Goal: Download file/media

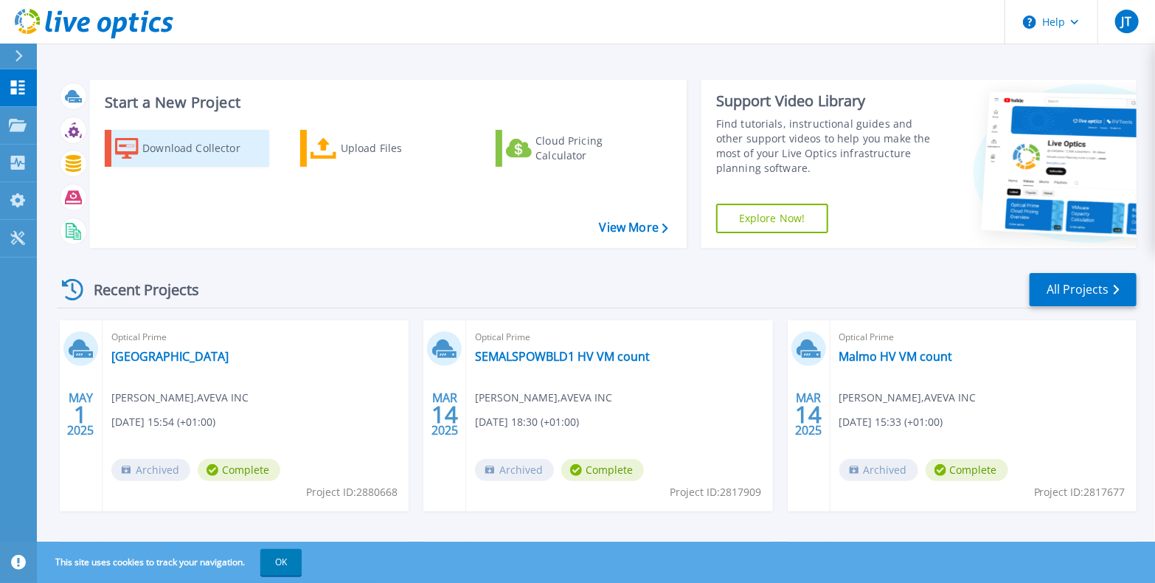
click at [184, 151] on div "Download Collector" at bounding box center [201, 149] width 118 height 30
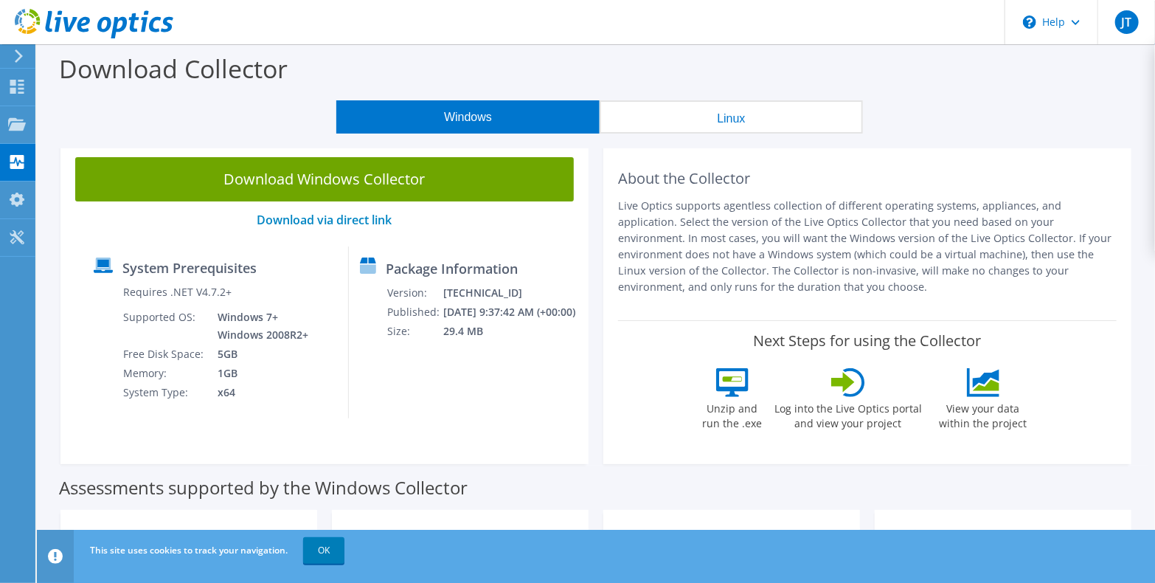
click at [371, 177] on link "Download Windows Collector" at bounding box center [324, 179] width 499 height 44
click at [12, 89] on use at bounding box center [17, 87] width 14 height 14
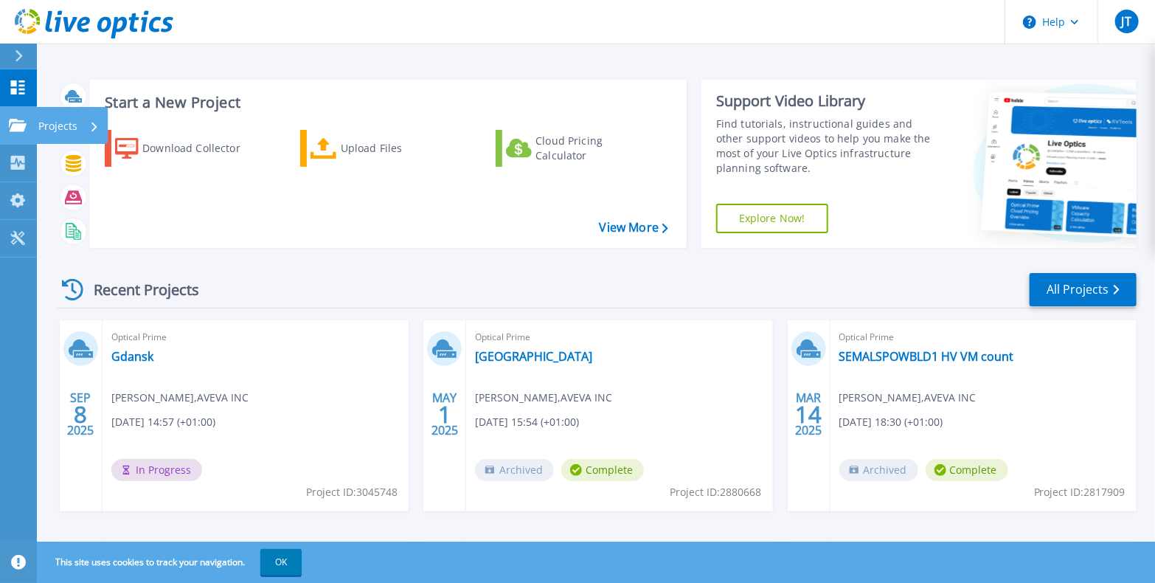
click at [21, 131] on icon at bounding box center [18, 125] width 18 height 13
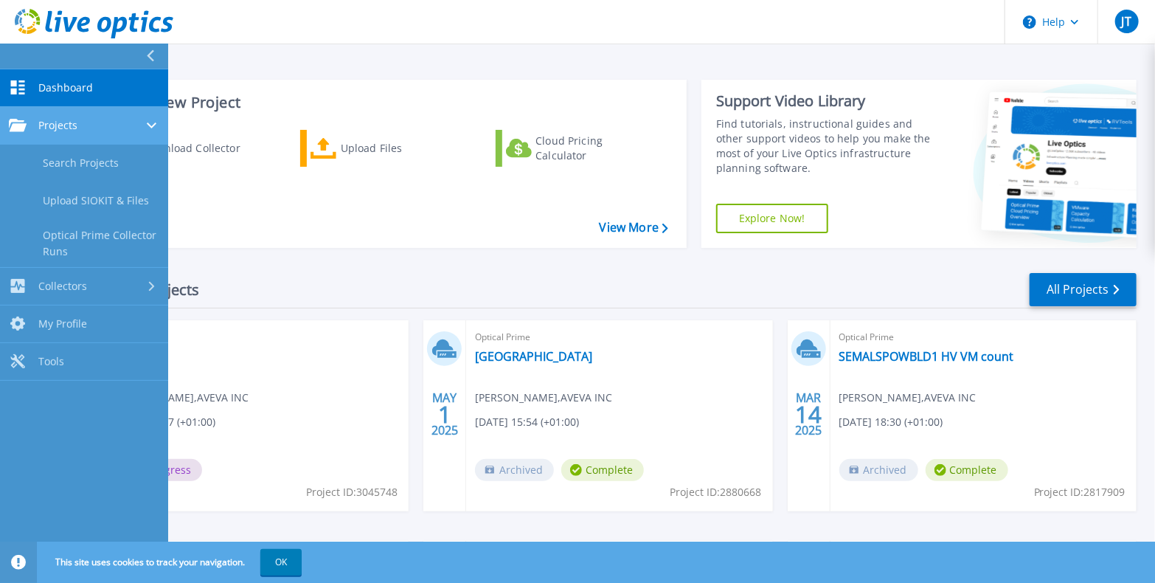
click at [51, 119] on span "Projects" at bounding box center [57, 125] width 39 height 13
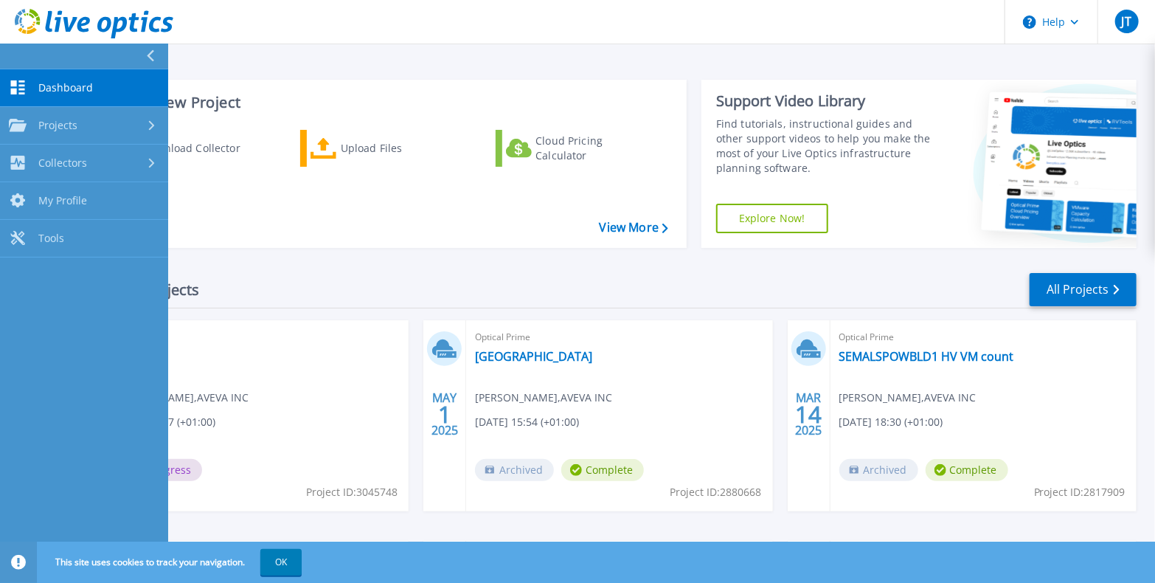
click at [328, 286] on div "Recent Projects All Projects" at bounding box center [597, 289] width 1080 height 37
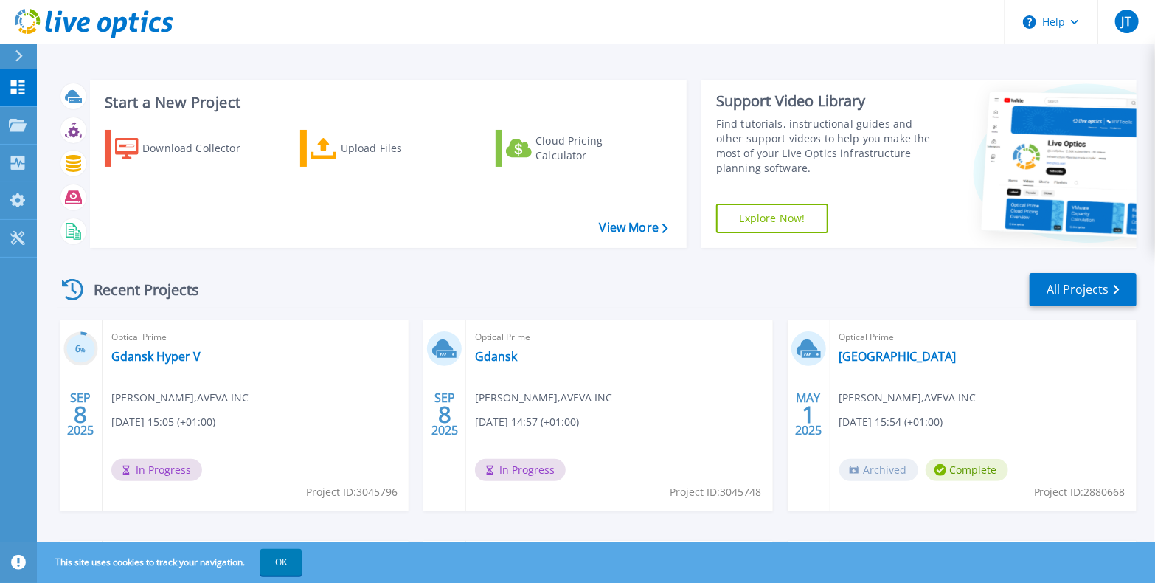
click at [685, 448] on div "Optical Prime Gdansk Jordan Tuck , AVEVA INC 09/08/2025, 14:57 (+01:00) In Prog…" at bounding box center [619, 415] width 306 height 191
